Goal: Task Accomplishment & Management: Manage account settings

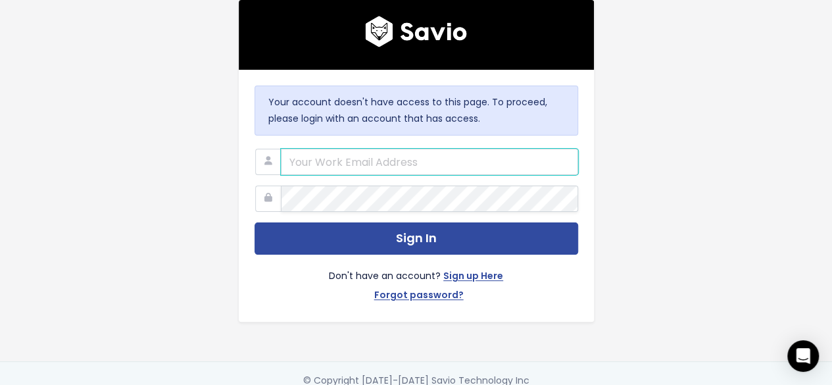
click at [304, 165] on input "email" at bounding box center [429, 162] width 297 height 26
type input "hello@storypark.com"
click at [497, 254] on div "Don't have an account? Sign up Here Forgot password?" at bounding box center [416, 279] width 324 height 51
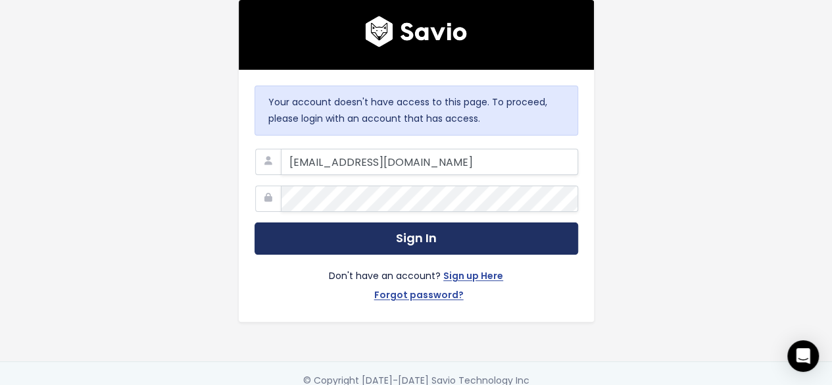
click at [504, 243] on button "Sign In" at bounding box center [416, 238] width 324 height 32
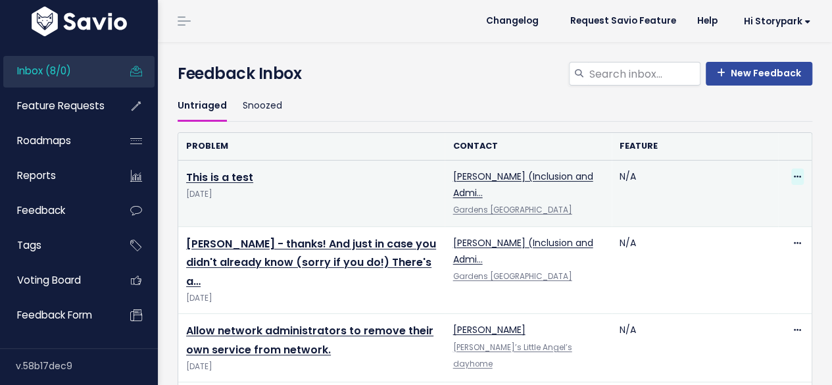
click at [794, 176] on icon at bounding box center [797, 177] width 7 height 9
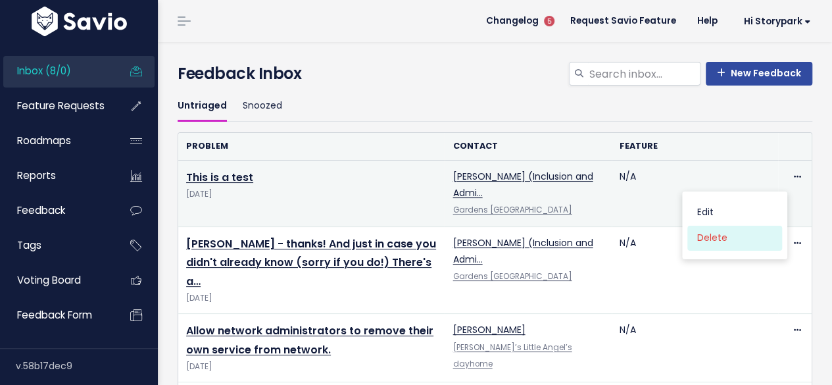
click at [722, 234] on link "Delete" at bounding box center [734, 239] width 95 height 26
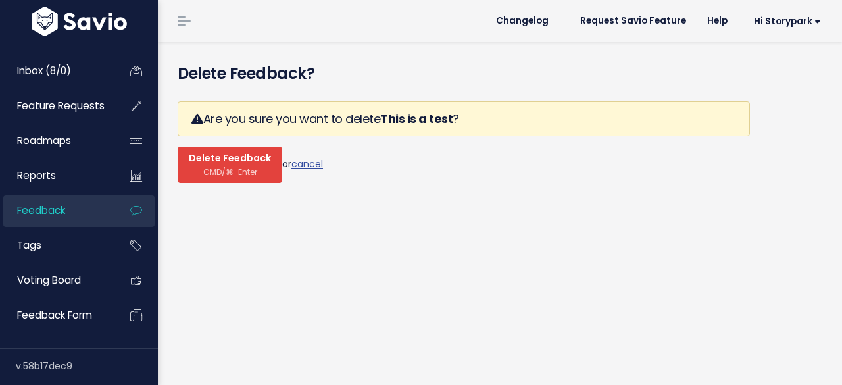
click at [245, 162] on span "Delete Feedback" at bounding box center [230, 159] width 82 height 12
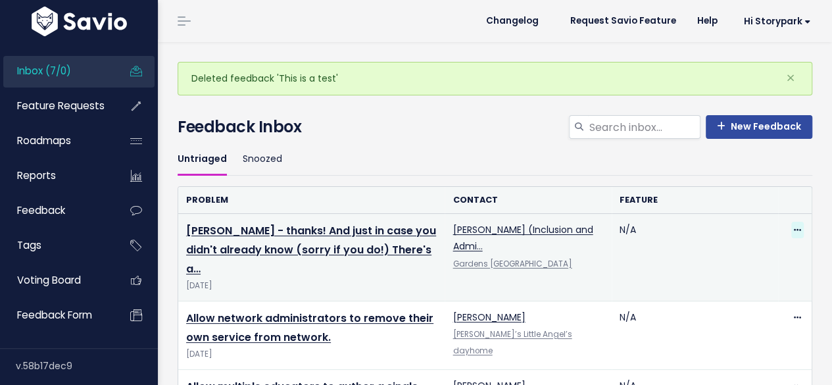
click at [794, 228] on icon at bounding box center [797, 230] width 7 height 9
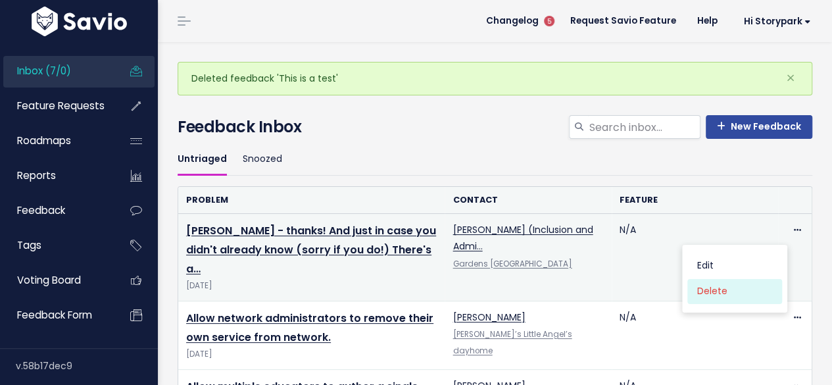
click at [704, 295] on link "Delete" at bounding box center [734, 292] width 95 height 26
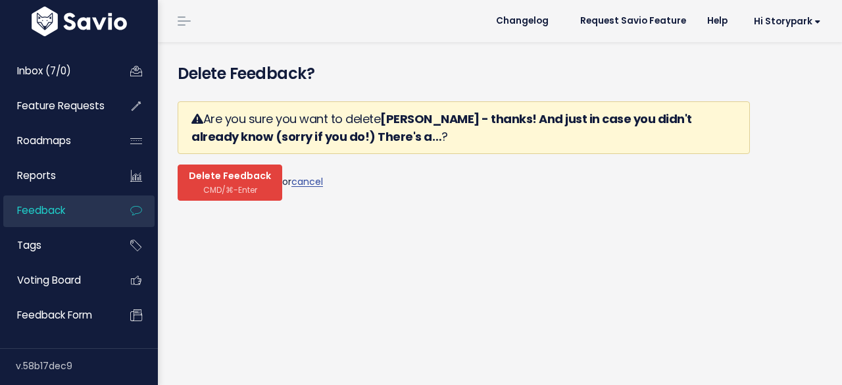
click at [263, 174] on span "Delete Feedback" at bounding box center [230, 176] width 82 height 12
